Goal: Book appointment/travel/reservation

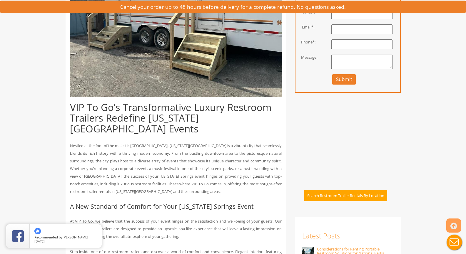
scroll to position [1, 0]
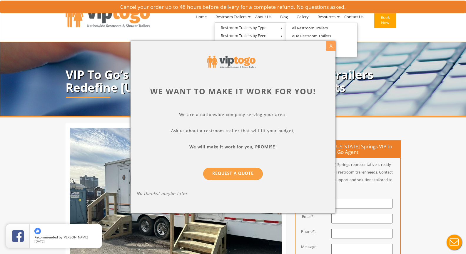
click at [327, 45] on div "X" at bounding box center [330, 46] width 9 height 10
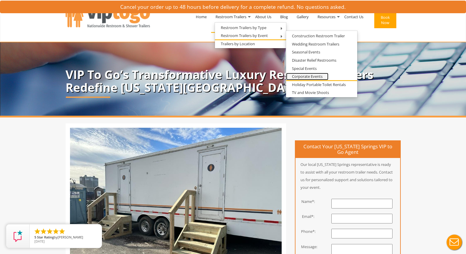
click at [304, 77] on link "Corporate Events" at bounding box center [307, 76] width 42 height 7
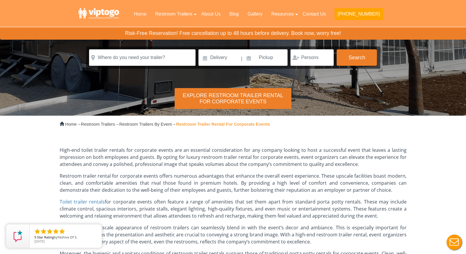
scroll to position [22, 0]
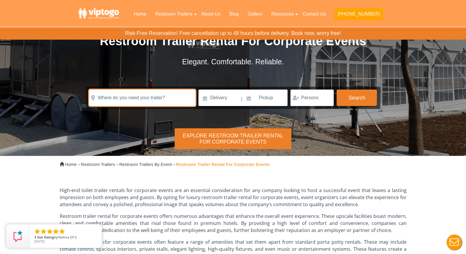
click at [146, 96] on input "text" at bounding box center [142, 98] width 106 height 16
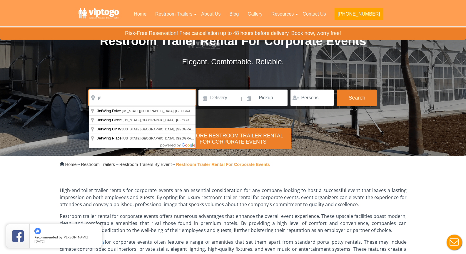
type input "j"
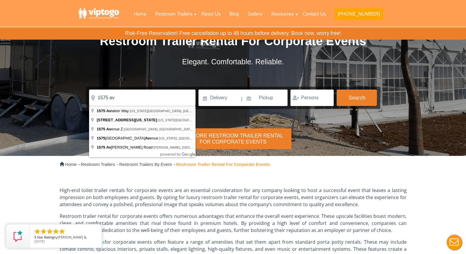
type input "1575 Aviation Way, Colorado Springs, CO, USA"
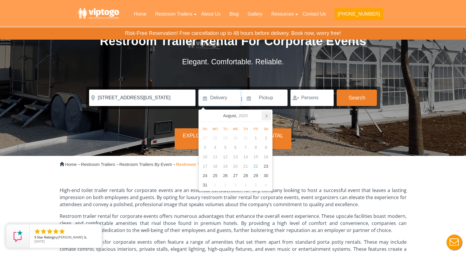
click at [265, 118] on icon at bounding box center [266, 115] width 9 height 9
click at [246, 166] on div "25" at bounding box center [245, 166] width 10 height 9
type input "09/25/2025"
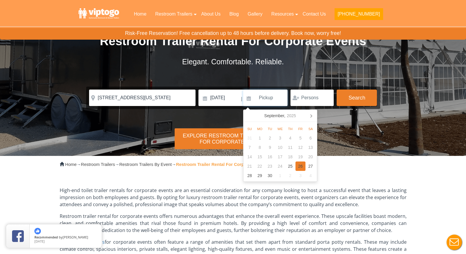
click at [303, 164] on div "26" at bounding box center [300, 166] width 10 height 9
type input "09/26/2025"
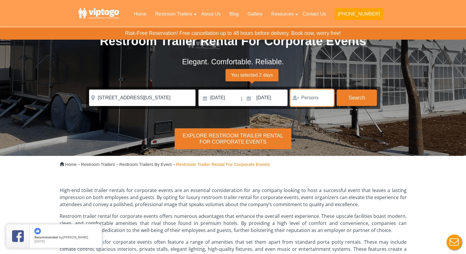
click at [312, 105] on input "number" at bounding box center [311, 98] width 43 height 16
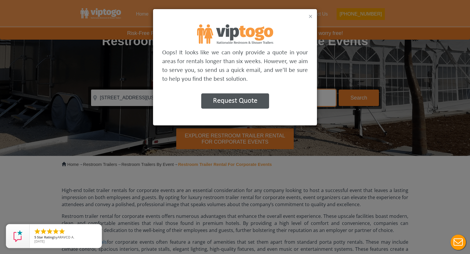
type input "150"
click at [310, 14] on button "×" at bounding box center [311, 16] width 4 height 7
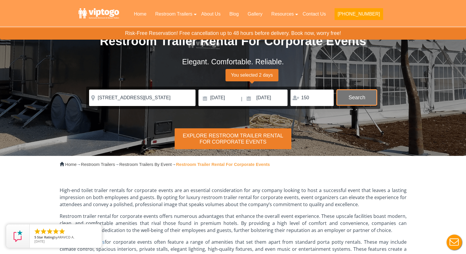
click at [345, 100] on button "Search" at bounding box center [357, 98] width 40 height 16
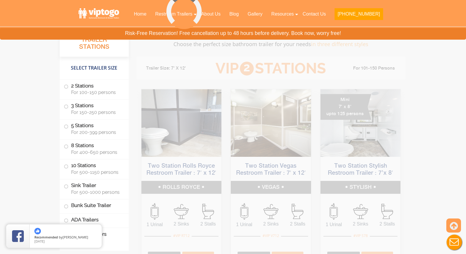
scroll to position [358, 0]
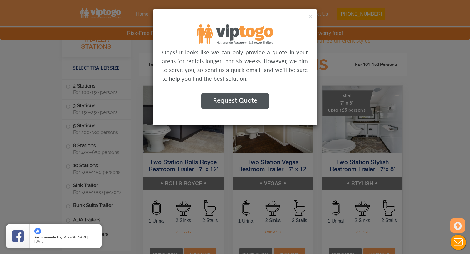
click at [313, 14] on div "×" at bounding box center [235, 16] width 164 height 15
click at [310, 14] on button "×" at bounding box center [311, 16] width 4 height 7
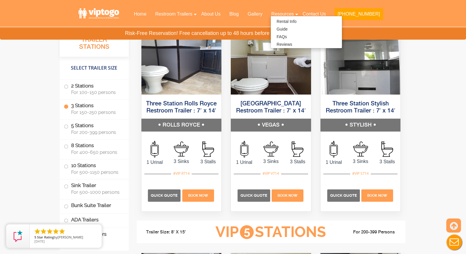
scroll to position [799, 0]
click at [257, 193] on p "Quick Quote" at bounding box center [254, 195] width 33 height 12
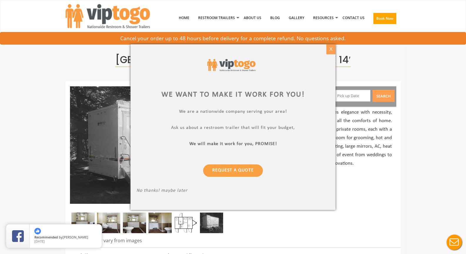
click at [334, 50] on div "X" at bounding box center [330, 49] width 9 height 10
